Goal: Information Seeking & Learning: Learn about a topic

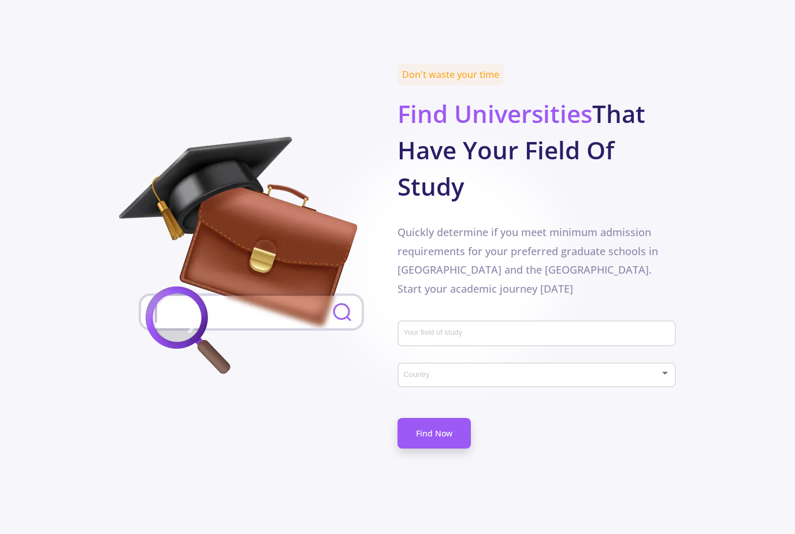
scroll to position [547, 0]
click at [607, 371] on span at bounding box center [532, 375] width 253 height 8
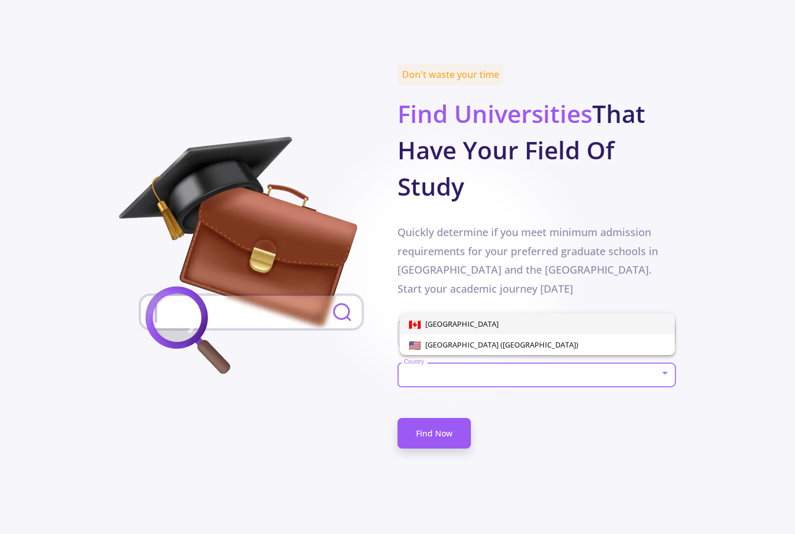
click at [598, 385] on div at bounding box center [397, 267] width 795 height 534
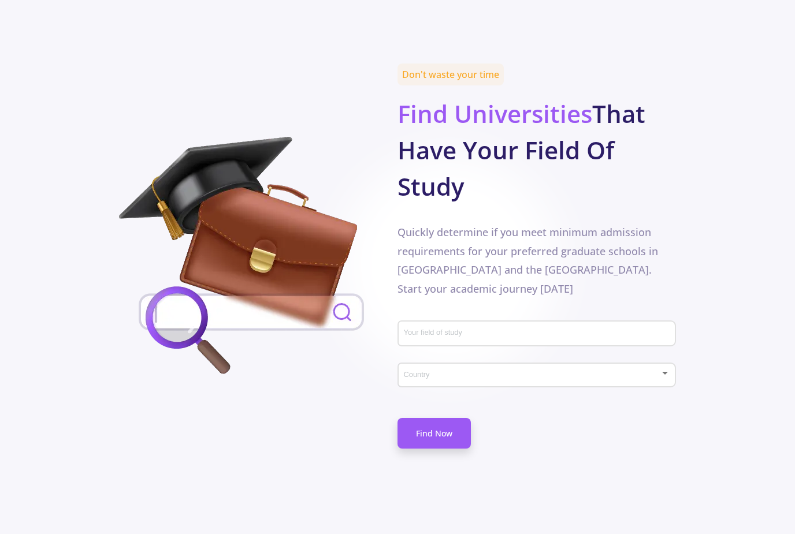
click at [619, 329] on input "Your field of study" at bounding box center [538, 334] width 270 height 10
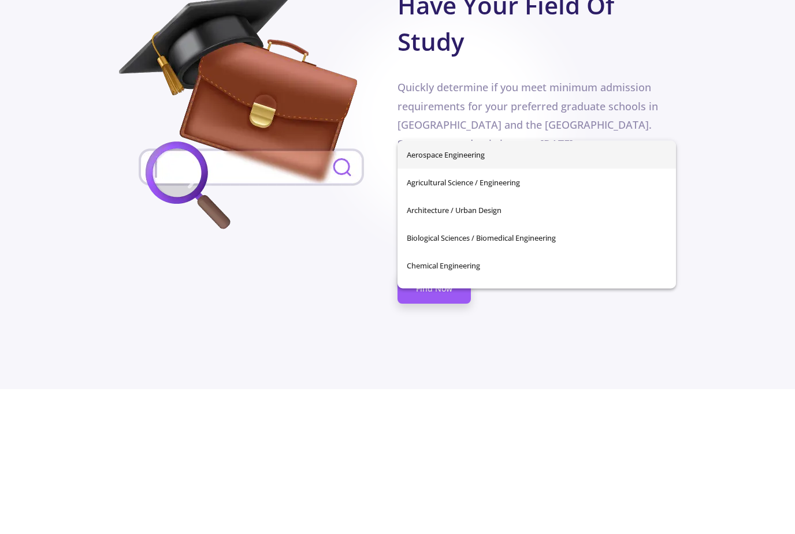
click at [24, 240] on section "Don't waste your time Find Universities That Have Your Field Of Study Quickly d…" at bounding box center [397, 272] width 795 height 408
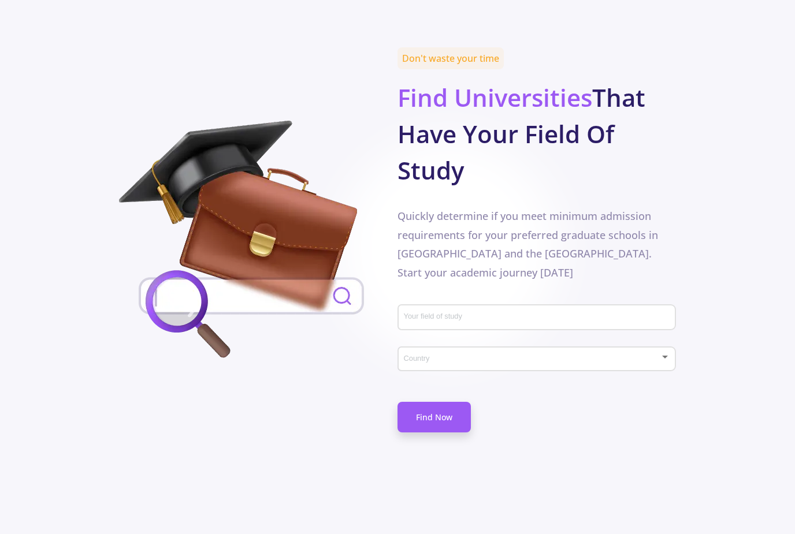
scroll to position [564, 0]
click at [519, 355] on span at bounding box center [532, 359] width 253 height 8
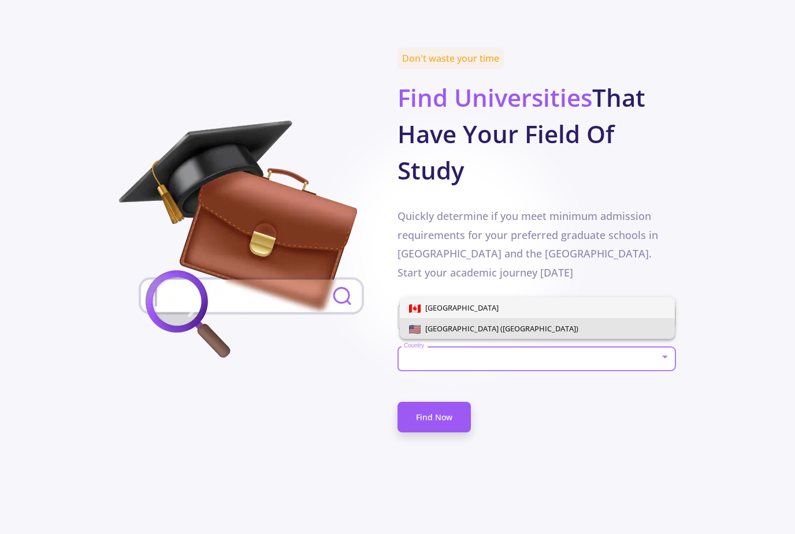
click at [539, 334] on span "[GEOGRAPHIC_DATA] ([GEOGRAPHIC_DATA])" at bounding box center [537, 328] width 256 height 21
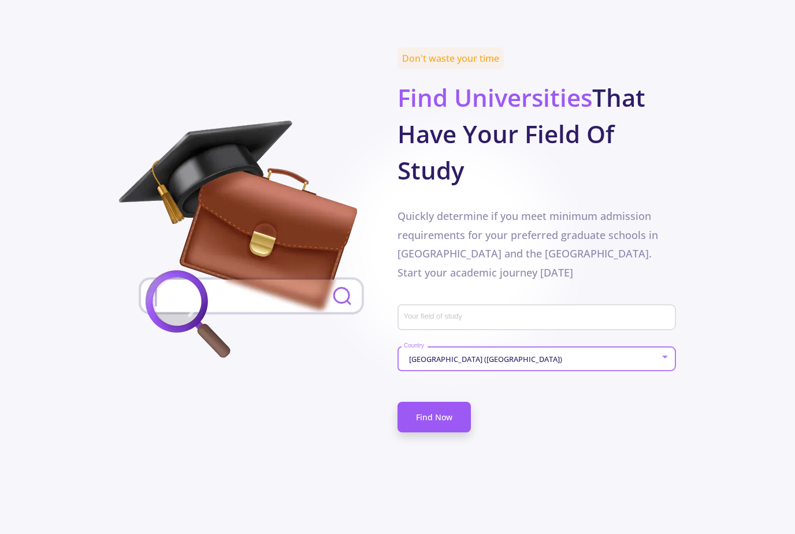
click at [595, 313] on input "Your field of study" at bounding box center [538, 318] width 270 height 10
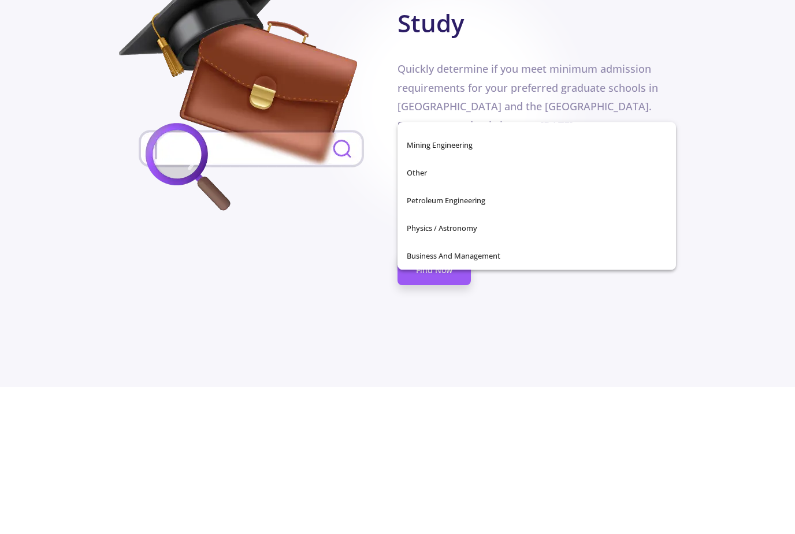
scroll to position [406, 0]
click at [342, 183] on div "Don't waste your time Find Universities That Have Your Field Of Study Quickly d…" at bounding box center [397, 256] width 556 height 408
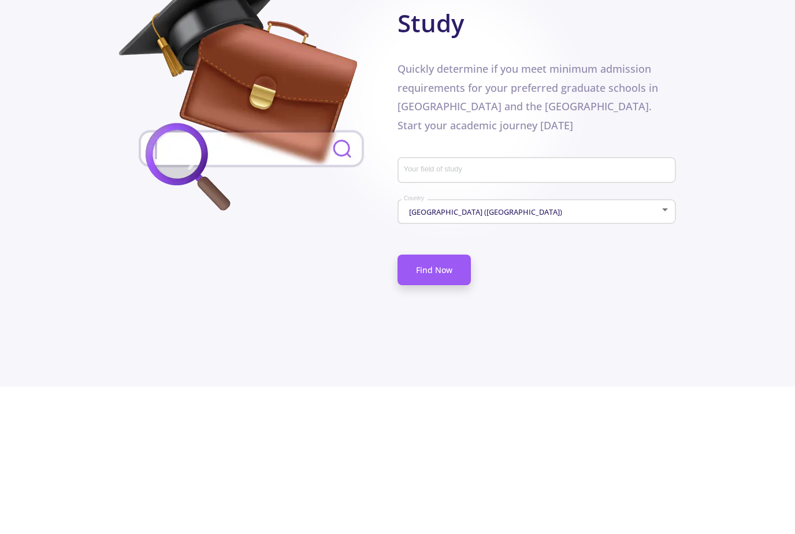
scroll to position [711, 0]
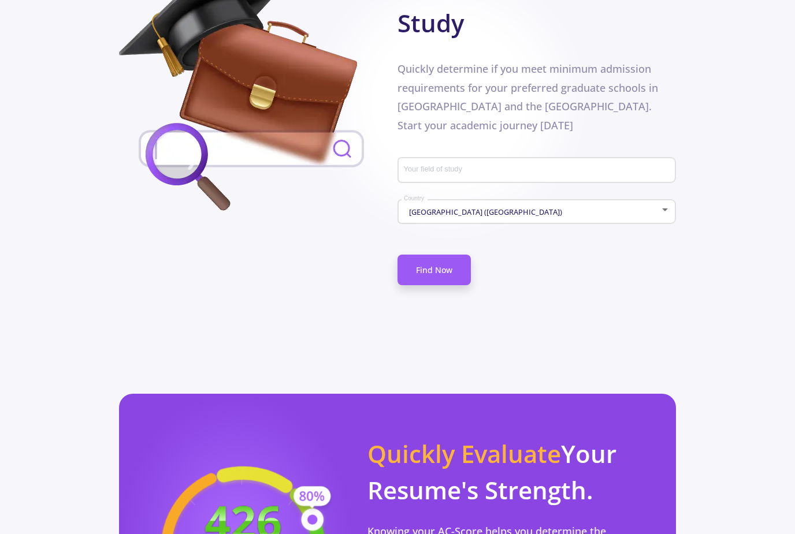
click at [420, 153] on div "Your field of study" at bounding box center [536, 168] width 267 height 30
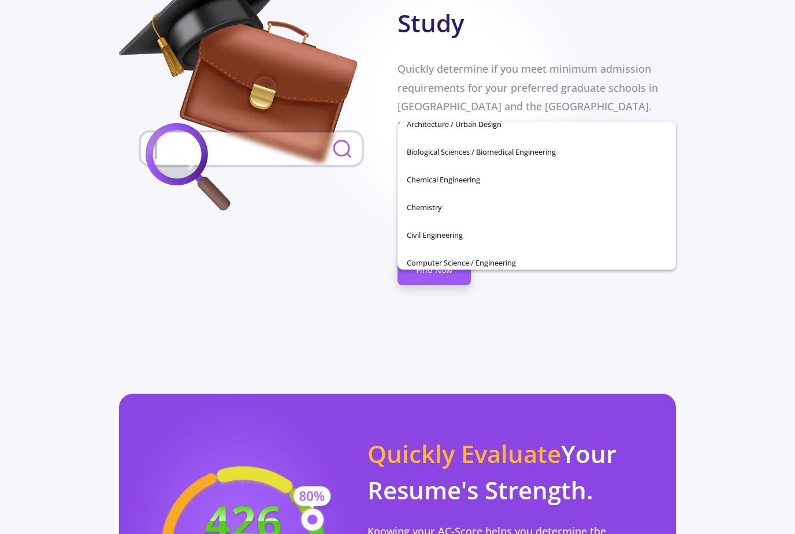
scroll to position [70, 0]
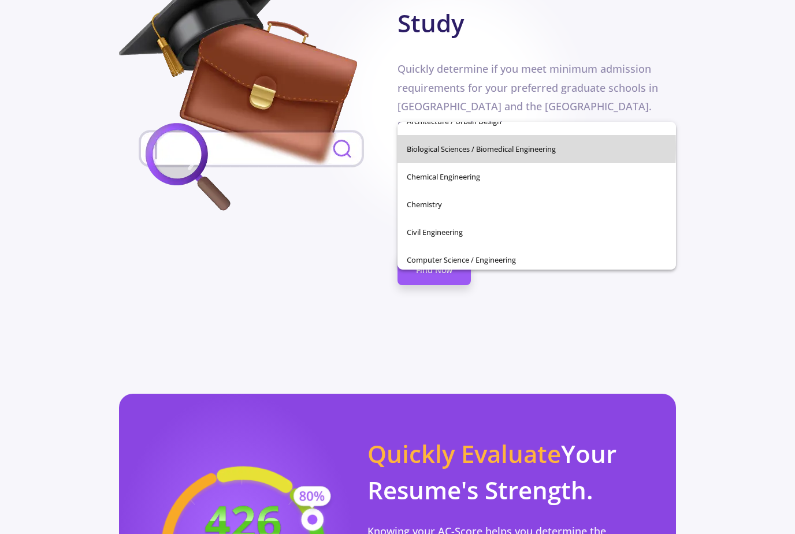
click at [415, 148] on span "Biological Sciences / Biomedical Engineering" at bounding box center [536, 149] width 260 height 28
type input "Biological Sciences / Biomedical Engineering"
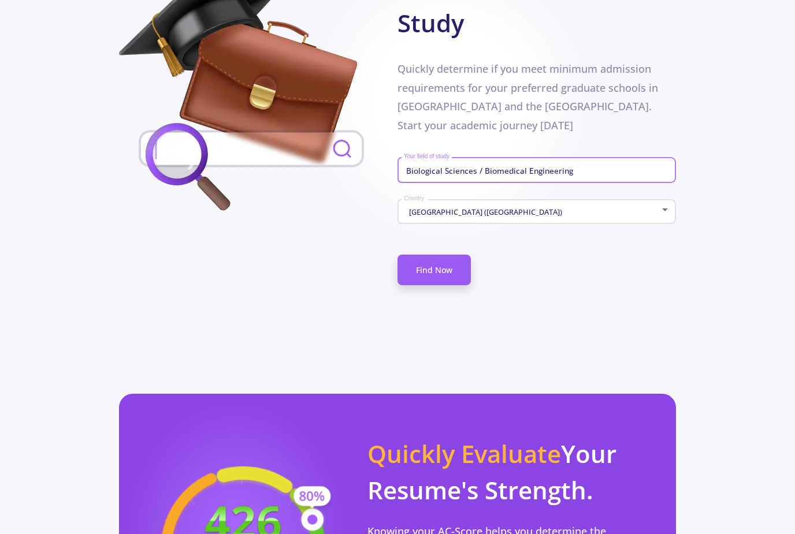
click at [422, 255] on link "Find Now" at bounding box center [433, 270] width 73 height 31
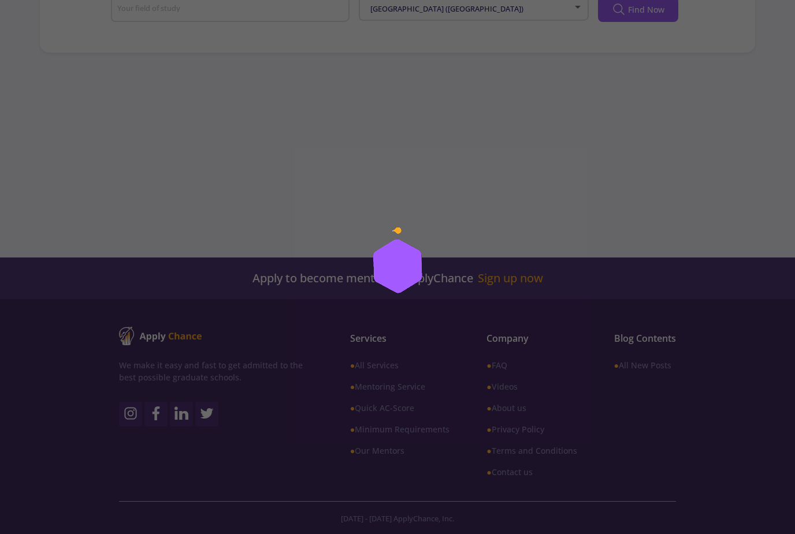
type input "Biological Sciences / Biomedical Engineering"
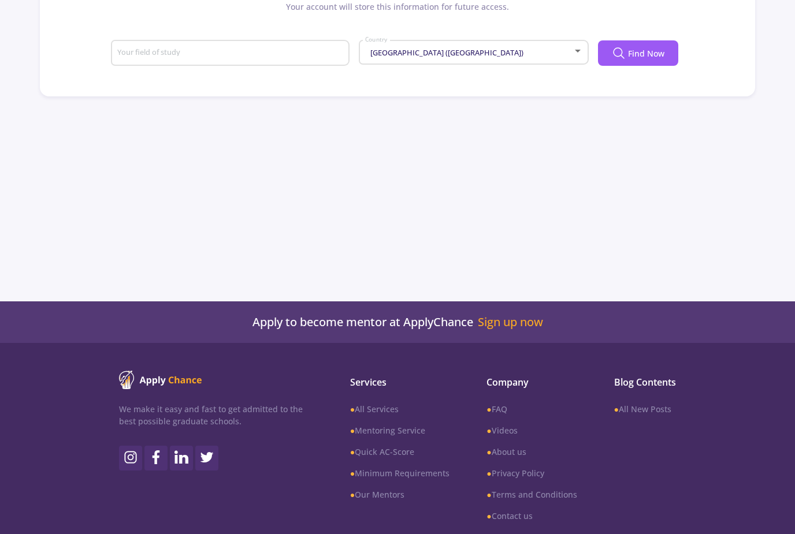
type input "Biological Sciences / Biomedical Engineering"
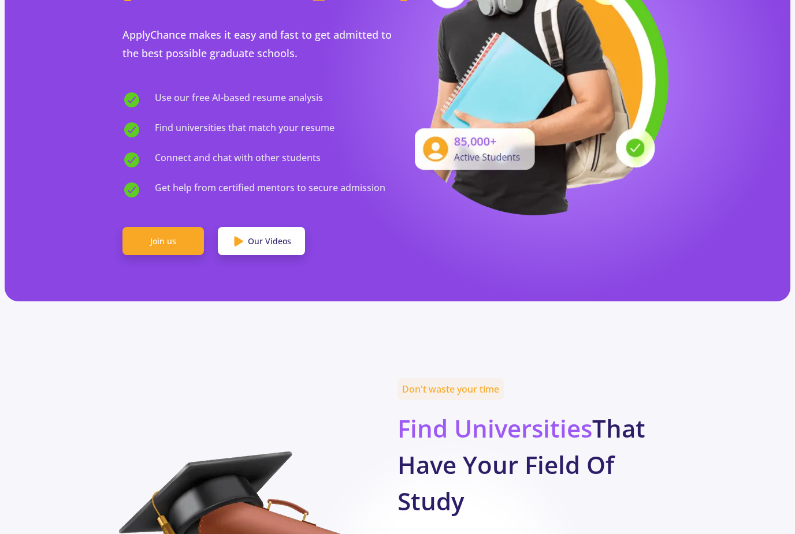
scroll to position [711, 0]
